Goal: Task Accomplishment & Management: Use online tool/utility

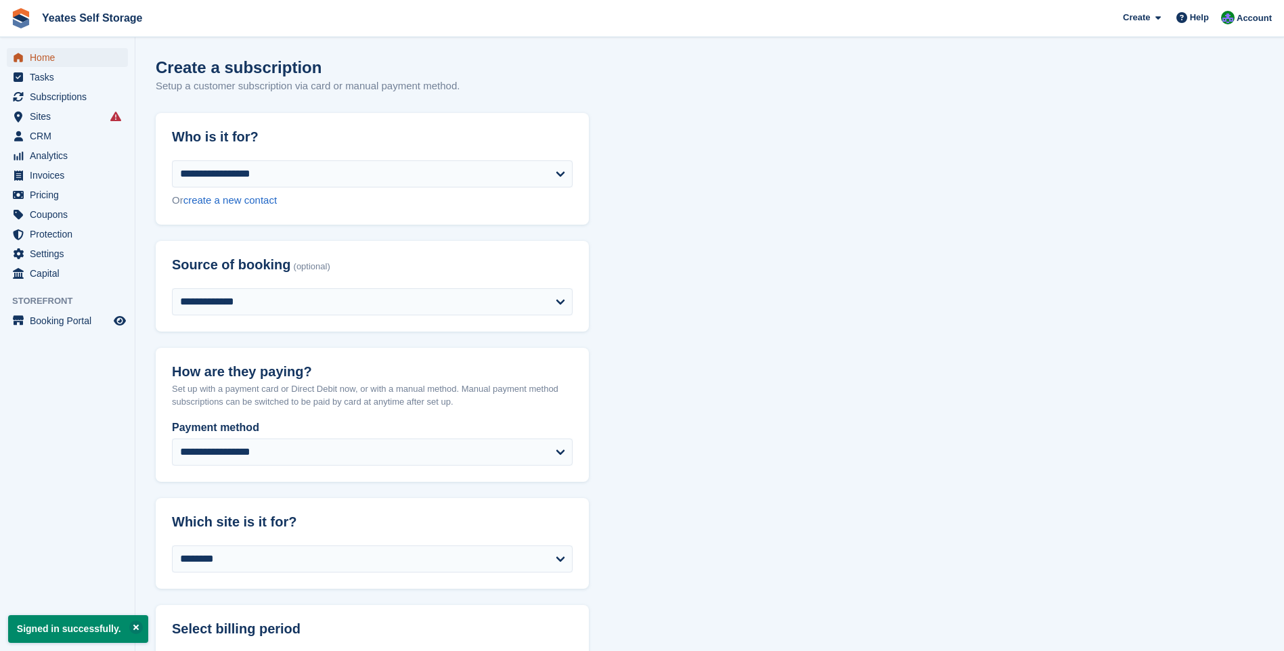
click at [39, 58] on span "Home" at bounding box center [70, 57] width 81 height 19
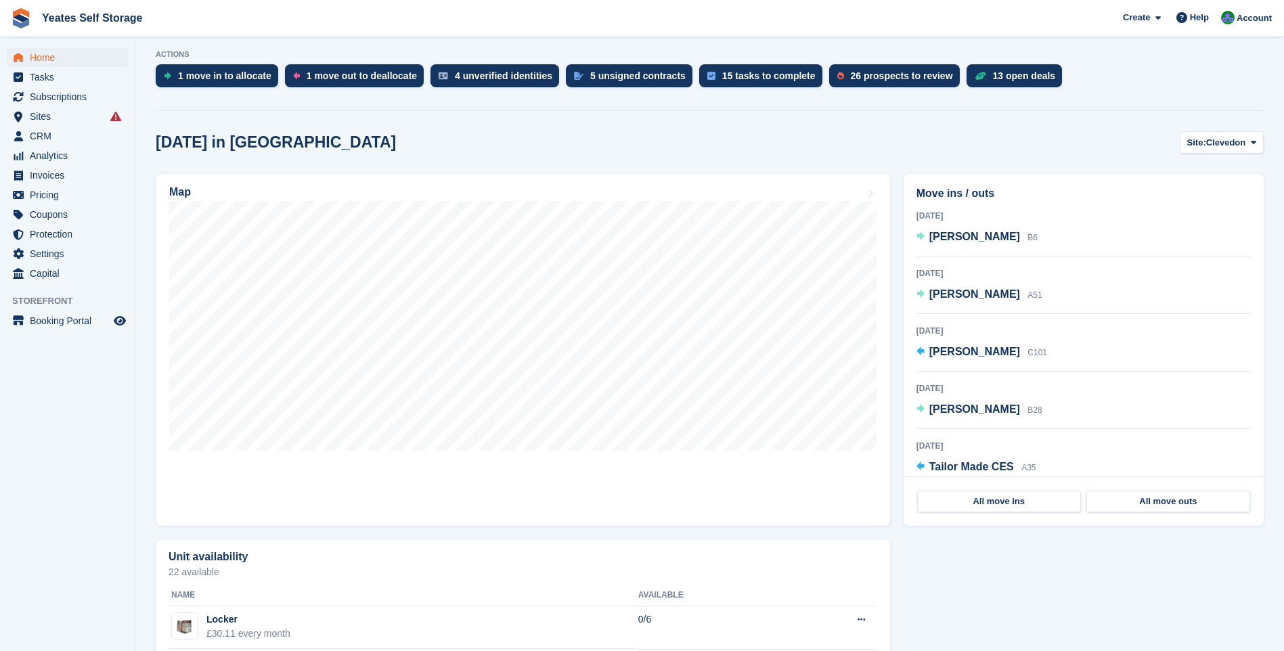
scroll to position [406, 0]
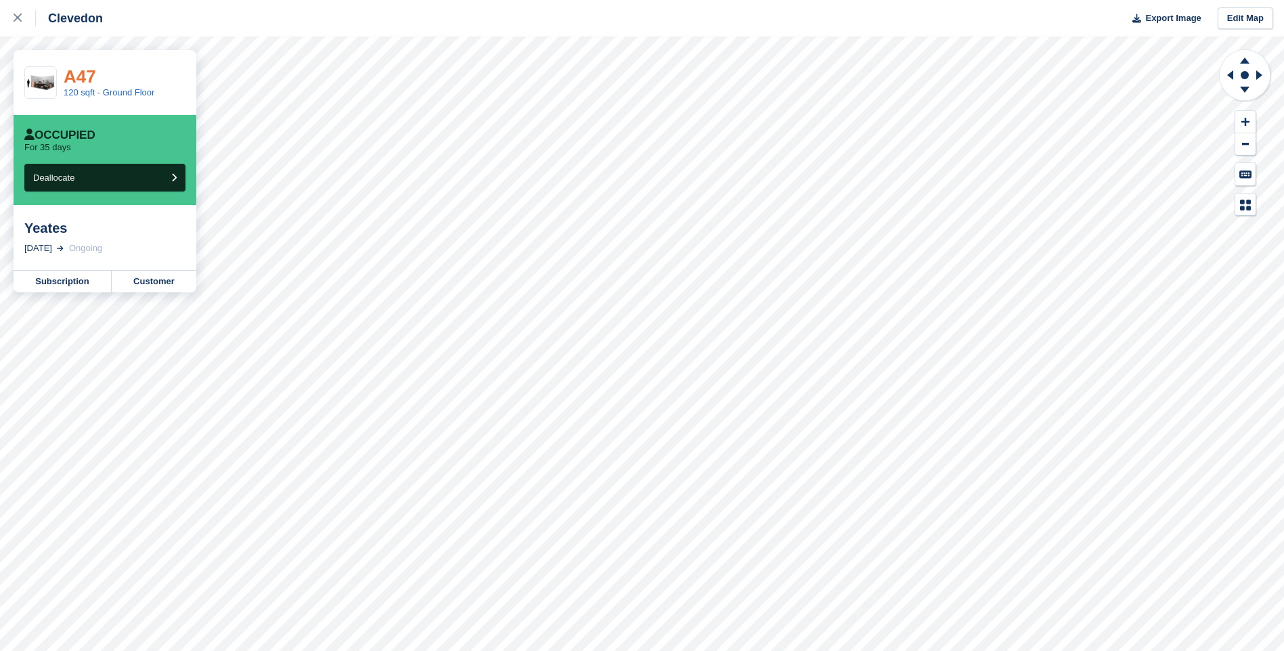
click at [85, 73] on link "A47" at bounding box center [80, 76] width 32 height 20
click at [91, 87] on link "135 sqft - Ground Floor" at bounding box center [109, 92] width 91 height 10
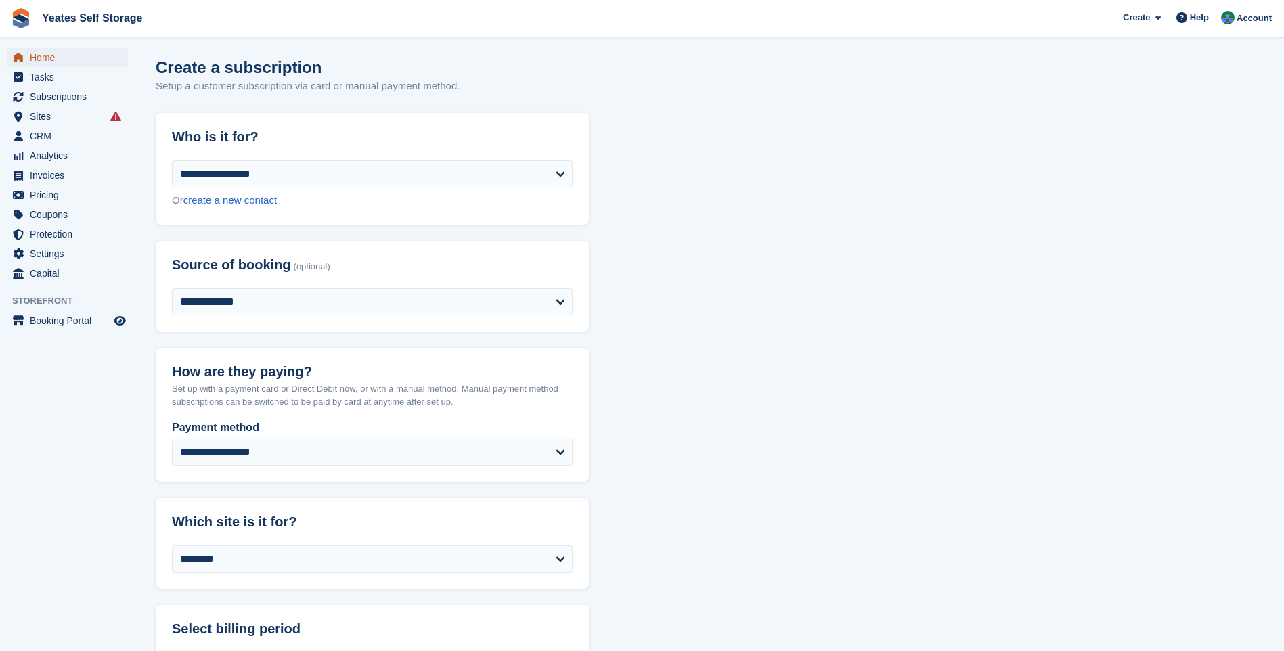
click at [45, 63] on span "Home" at bounding box center [70, 57] width 81 height 19
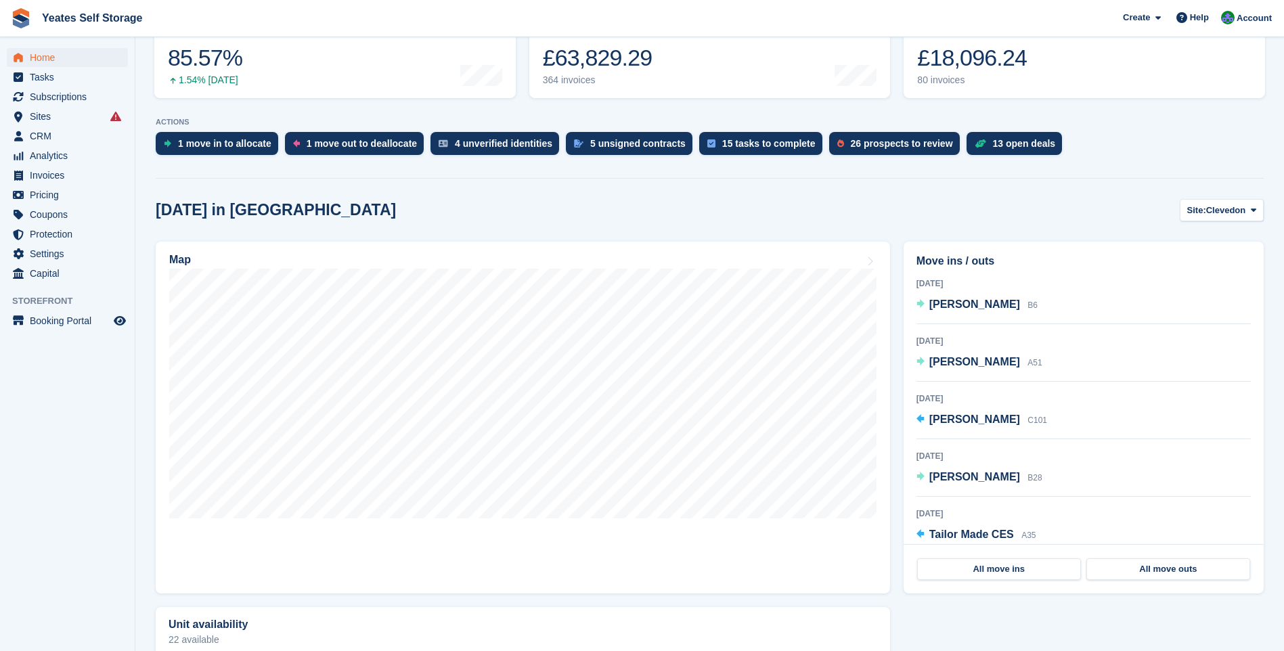
scroll to position [339, 0]
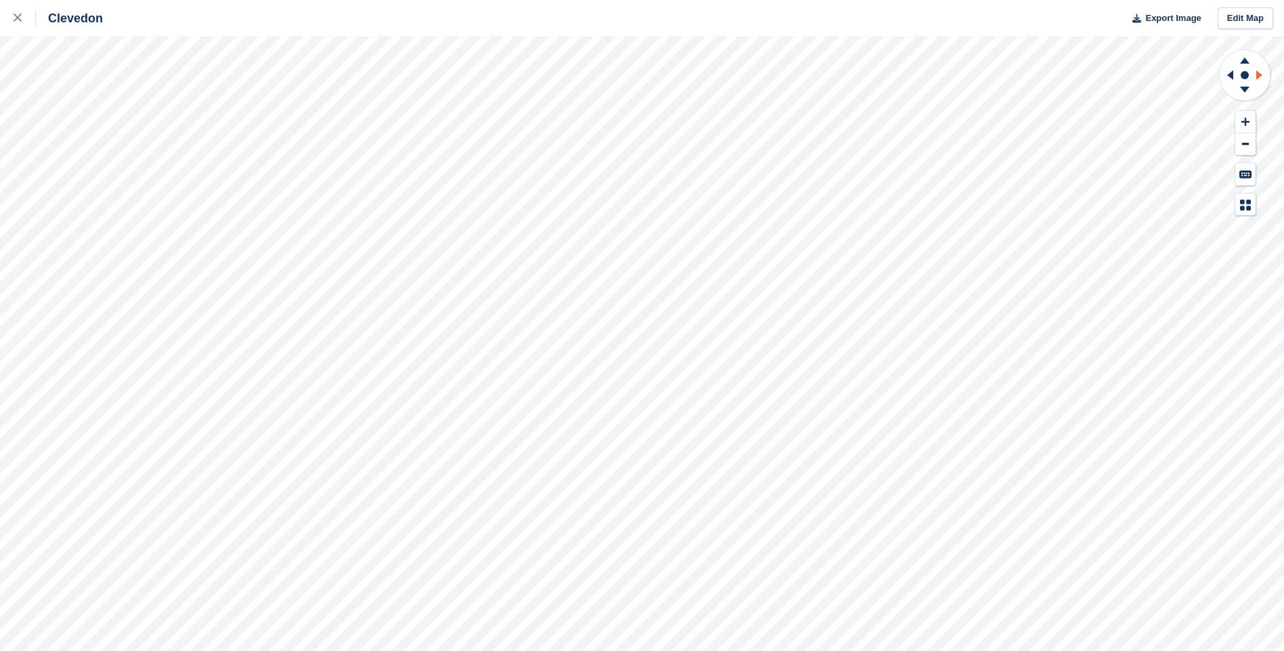
click at [1259, 71] on icon at bounding box center [1261, 75] width 17 height 35
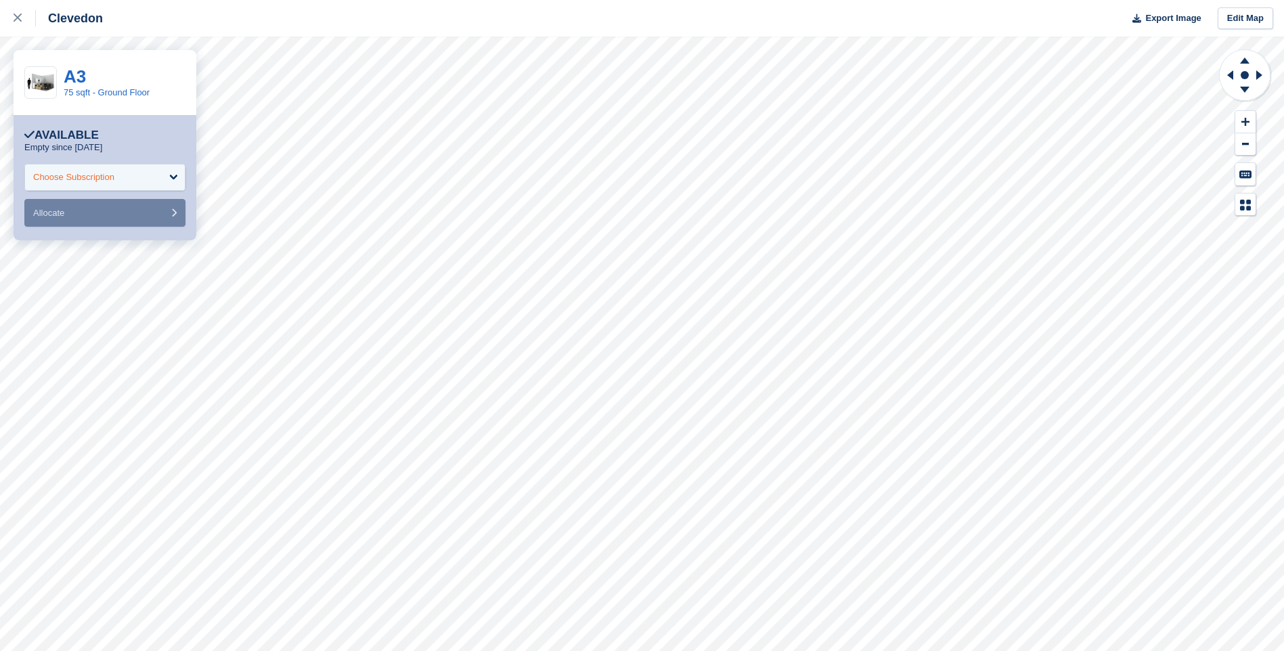
click at [178, 173] on div "Choose Subscription" at bounding box center [104, 177] width 161 height 27
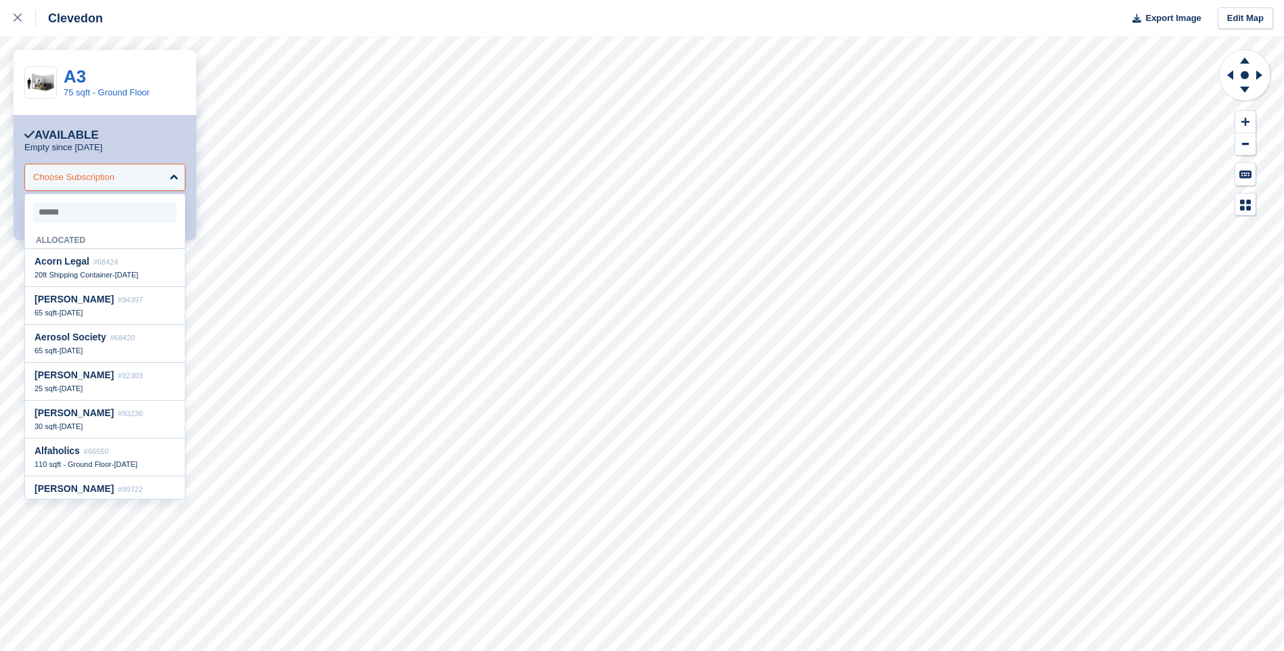
click at [178, 173] on div "Choose Subscription" at bounding box center [104, 177] width 161 height 27
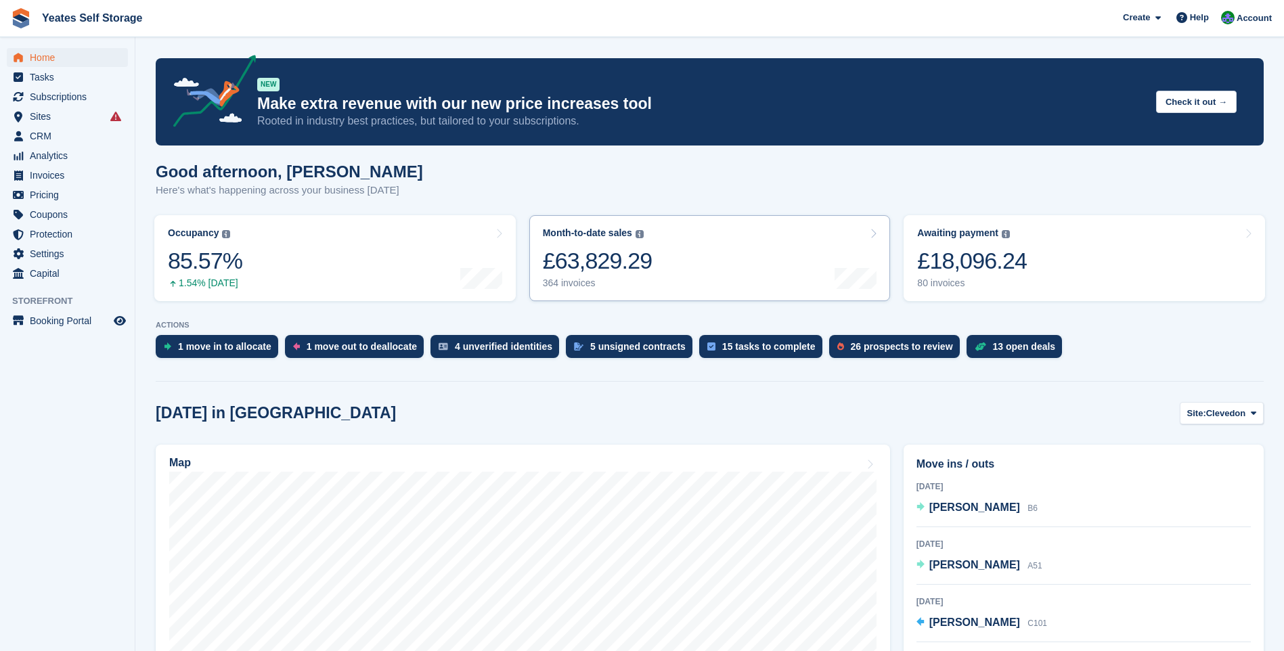
scroll to position [135, 0]
